Goal: Task Accomplishment & Management: Manage account settings

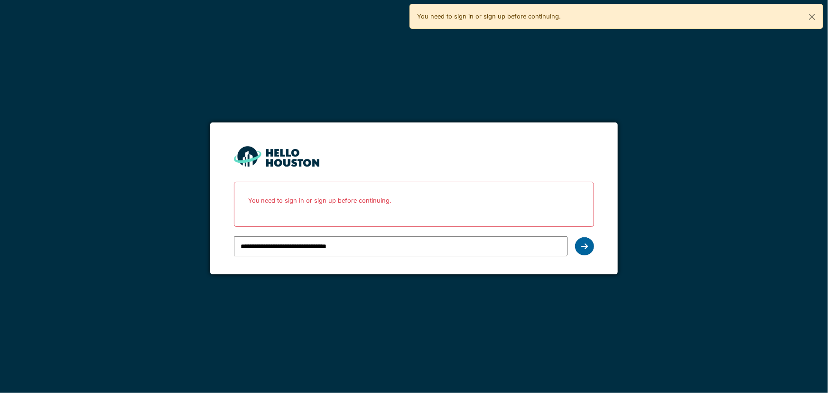
click at [581, 249] on icon at bounding box center [584, 246] width 7 height 8
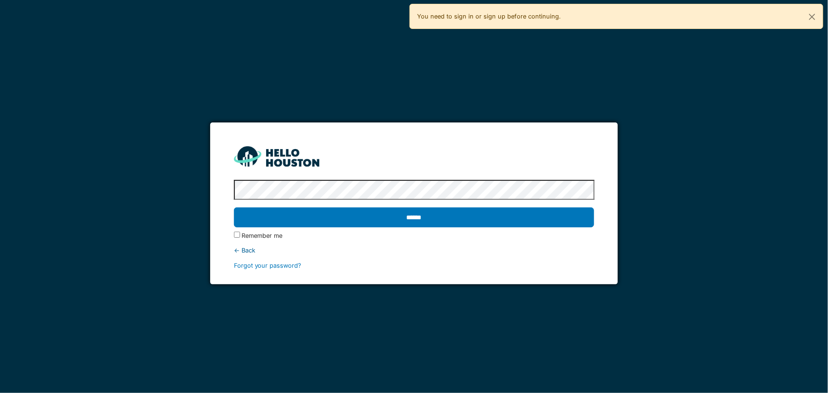
click at [450, 221] on input "******" at bounding box center [414, 217] width 360 height 20
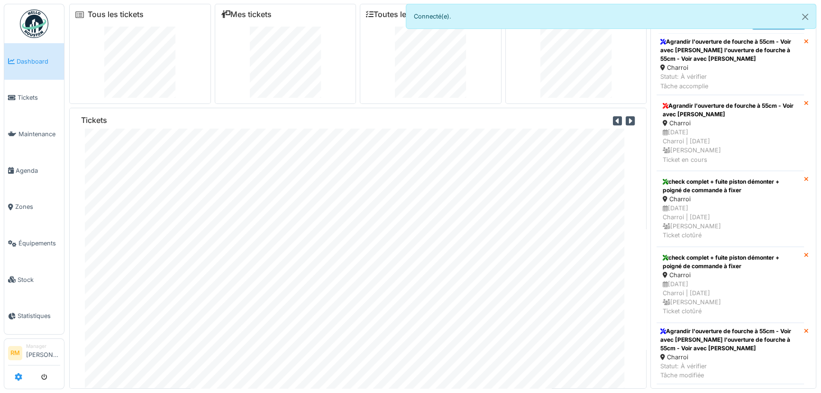
click at [19, 378] on icon at bounding box center [19, 377] width 8 height 8
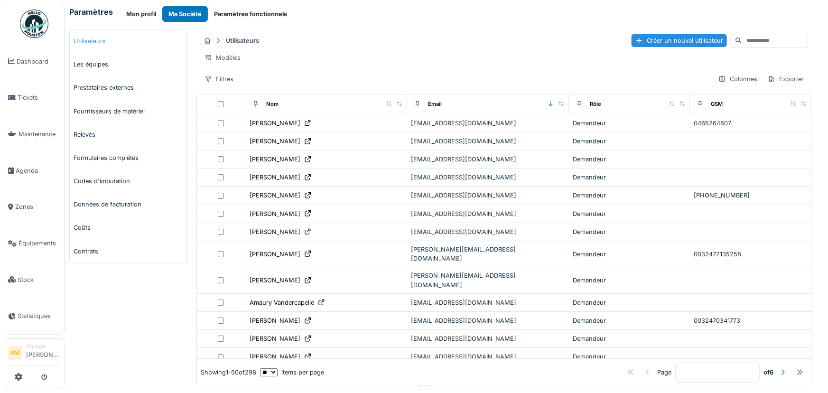
click at [113, 44] on link "Utilisateurs" at bounding box center [128, 40] width 117 height 23
click at [81, 61] on link "Les équipes" at bounding box center [128, 64] width 117 height 23
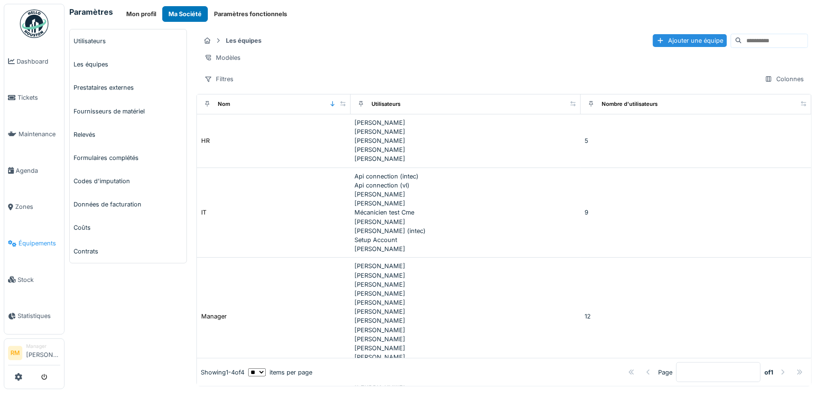
click at [43, 239] on span "Équipements" at bounding box center [39, 243] width 42 height 9
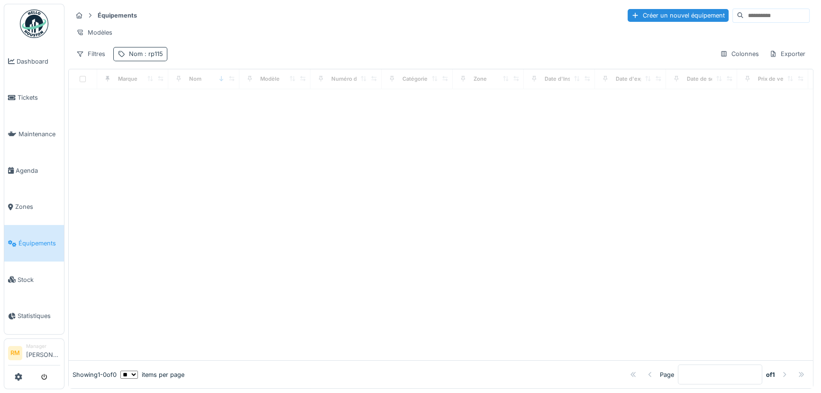
click at [143, 57] on span ": rp115" at bounding box center [153, 53] width 20 height 7
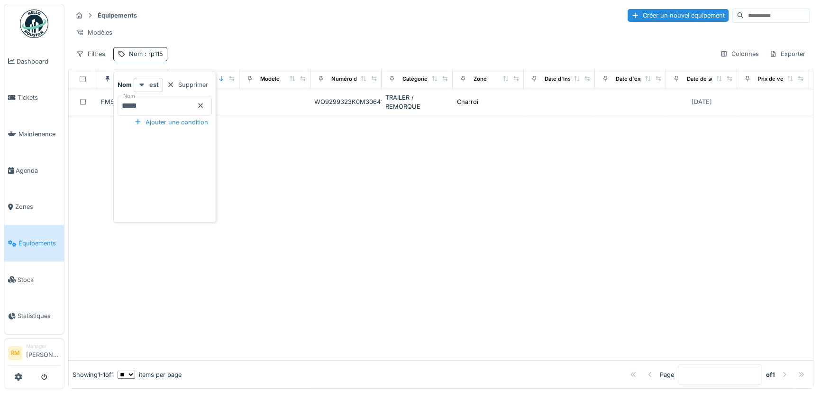
click at [151, 107] on input "*****" at bounding box center [165, 106] width 94 height 20
drag, startPoint x: 156, startPoint y: 104, endPoint x: -60, endPoint y: 104, distance: 216.3
click at [0, 104] on html "Dashboard Tickets Maintenance Agenda Zones Équipements Stock Statistiques RM Ma…" at bounding box center [410, 196] width 821 height 393
type input "*****"
click at [292, 13] on div "Équipements Créer un nouvel équipement" at bounding box center [441, 16] width 738 height 16
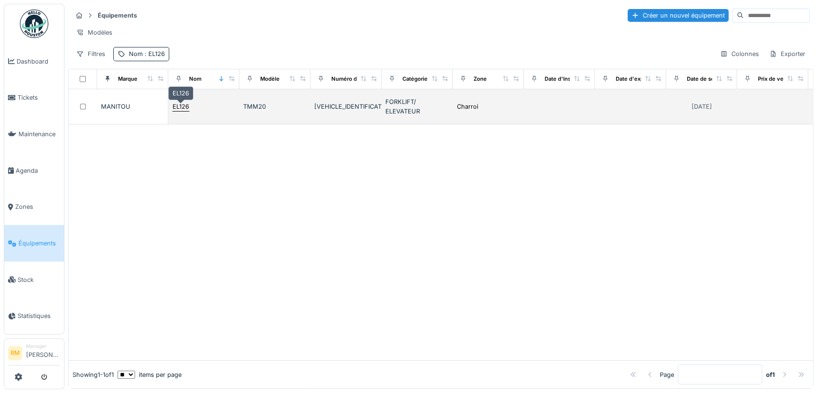
click at [179, 109] on div "EL126" at bounding box center [181, 106] width 17 height 9
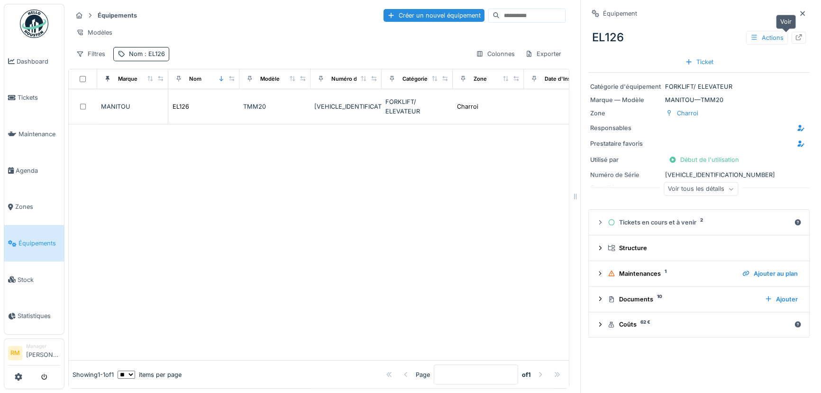
click at [796, 38] on icon at bounding box center [799, 37] width 6 height 6
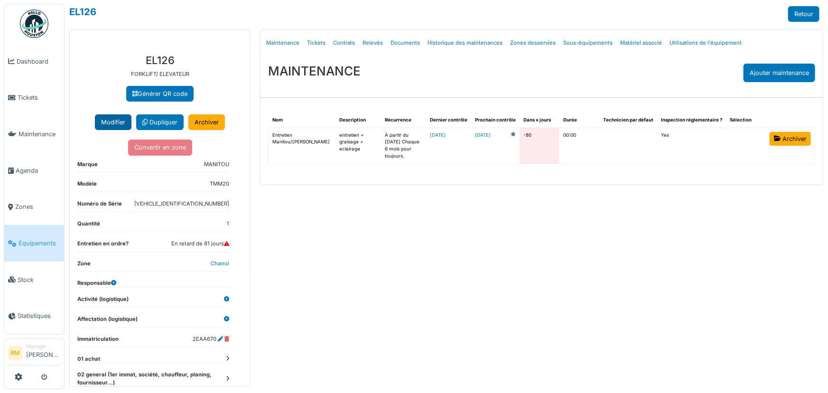
click at [111, 118] on button "Modifier" at bounding box center [113, 122] width 37 height 16
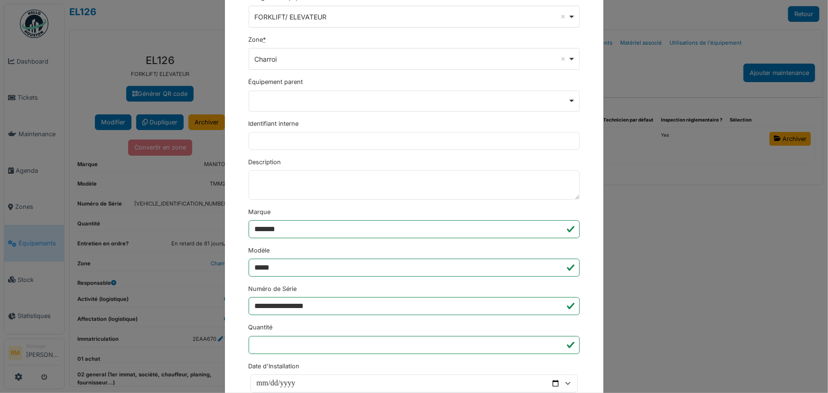
scroll to position [172, 0]
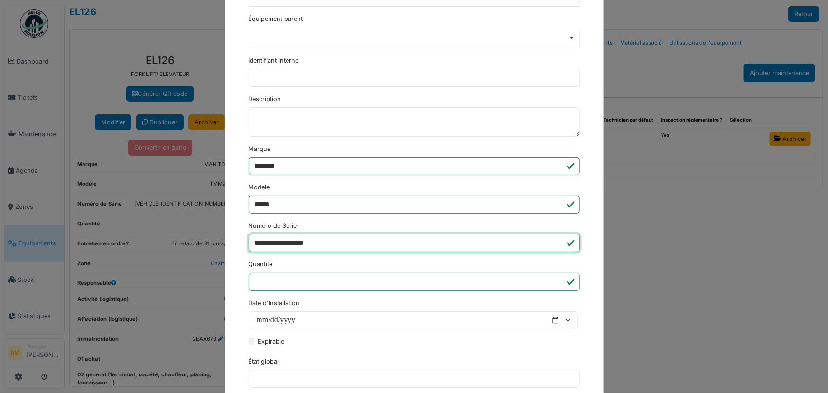
drag, startPoint x: 359, startPoint y: 241, endPoint x: 165, endPoint y: 239, distance: 194.0
click at [165, 239] on div "**********" at bounding box center [414, 196] width 828 height 393
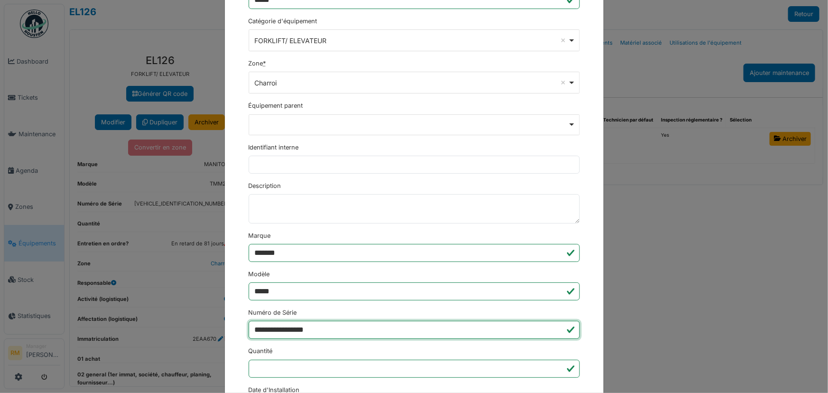
scroll to position [0, 0]
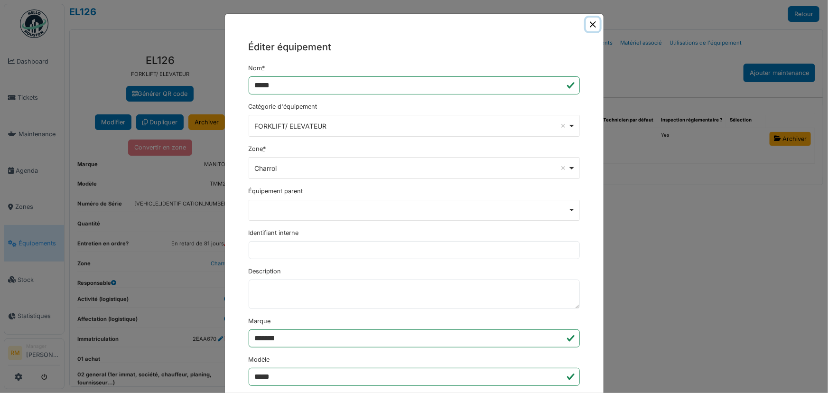
click at [586, 20] on button "Close" at bounding box center [593, 25] width 14 height 14
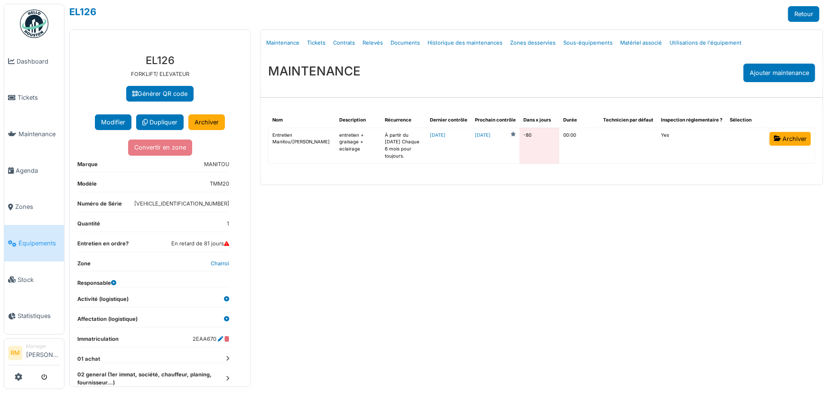
click at [439, 68] on div "MAINTENANCE Ajouter maintenance" at bounding box center [541, 73] width 562 height 34
